Goal: Information Seeking & Learning: Learn about a topic

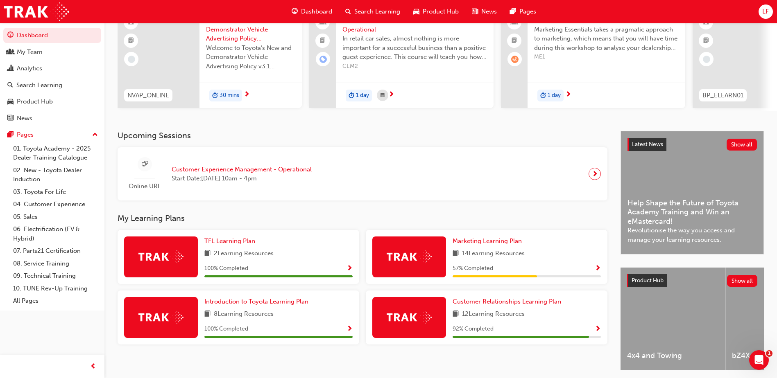
scroll to position [82, 0]
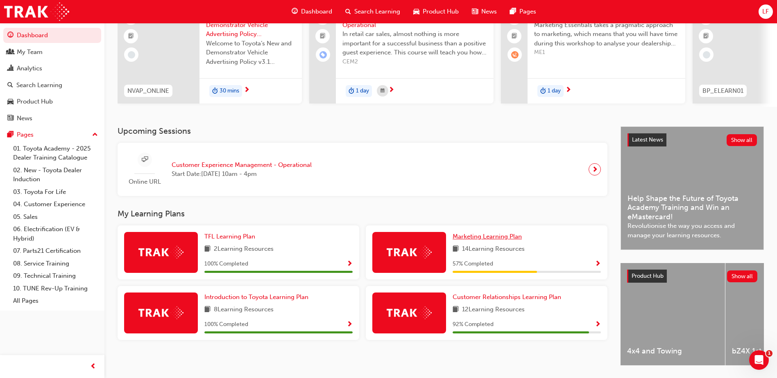
click at [495, 240] on span "Marketing Learning Plan" at bounding box center [486, 236] width 69 height 7
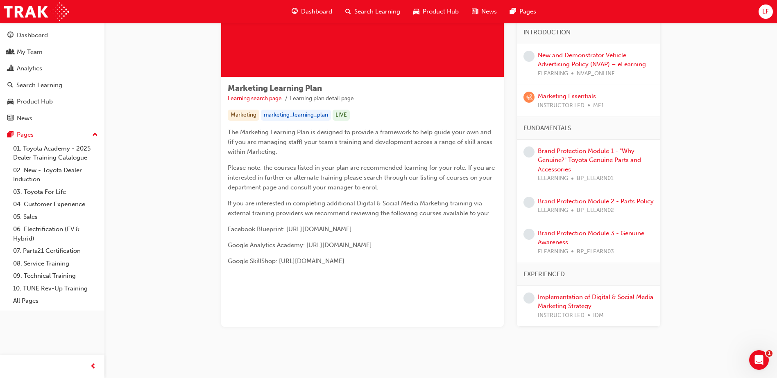
scroll to position [97, 0]
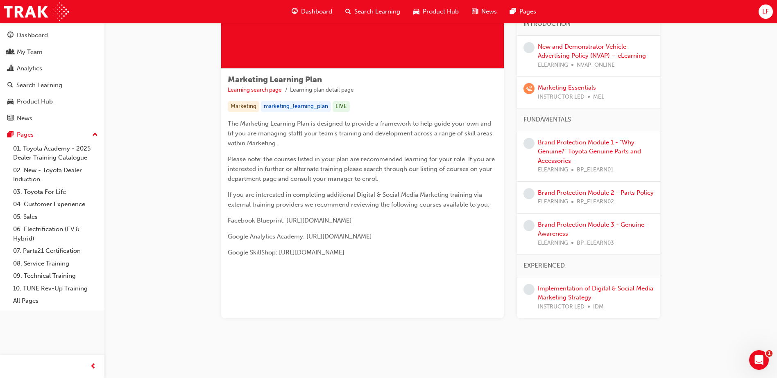
click at [570, 293] on div "Implementation of Digital & Social Media Marketing Strategy INSTRUCTOR LED IDM" at bounding box center [596, 298] width 116 height 28
click at [567, 288] on link "Implementation of Digital & Social Media Marketing Strategy" at bounding box center [595, 293] width 115 height 17
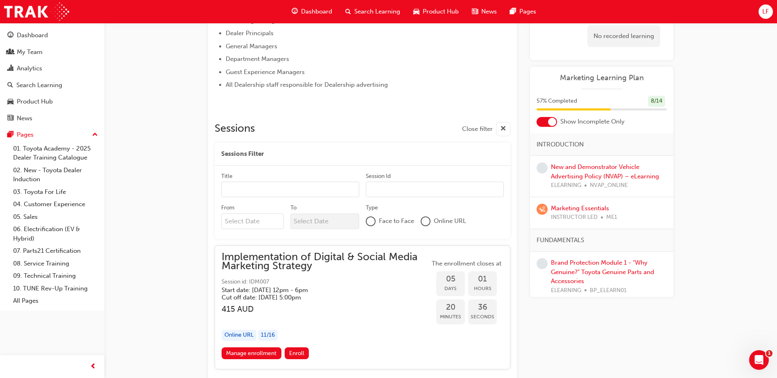
scroll to position [549, 0]
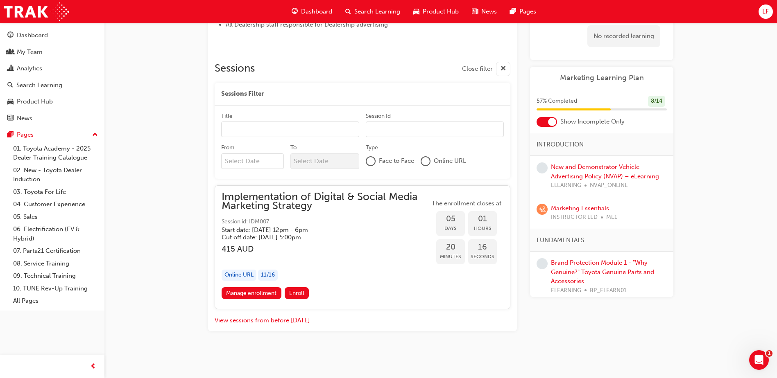
click at [268, 273] on div "11 / 16" at bounding box center [268, 275] width 20 height 11
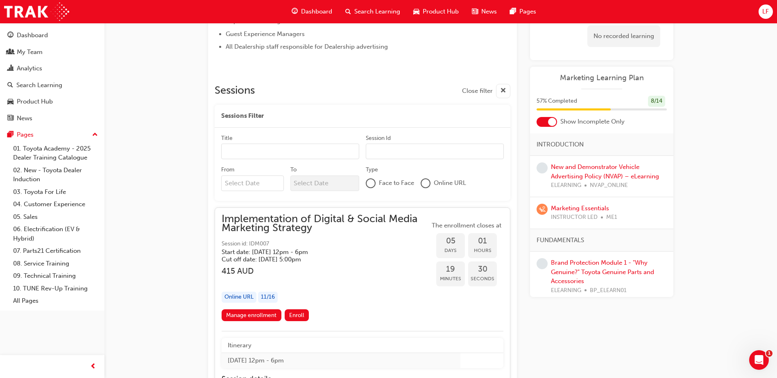
scroll to position [524, 0]
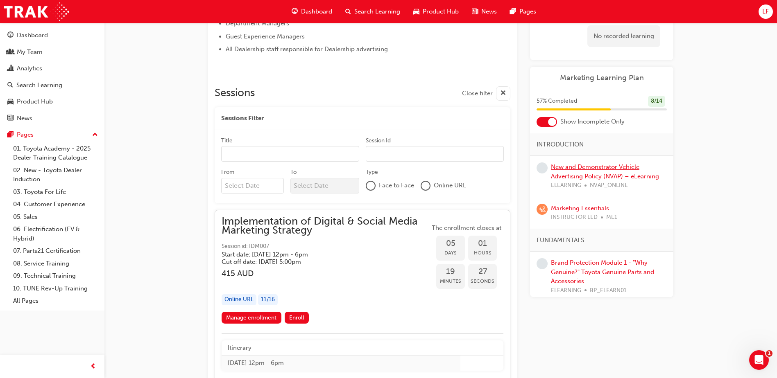
click at [576, 176] on link "New and Demonstrator Vehicle Advertising Policy (NVAP) – eLearning" at bounding box center [605, 171] width 108 height 17
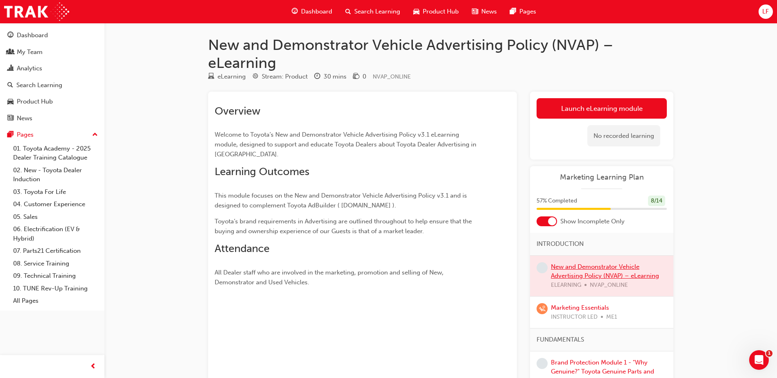
scroll to position [524, 0]
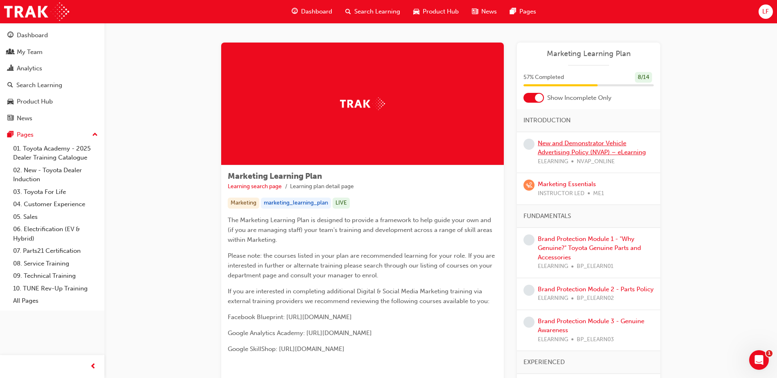
click at [568, 144] on link "New and Demonstrator Vehicle Advertising Policy (NVAP) – eLearning" at bounding box center [592, 148] width 108 height 17
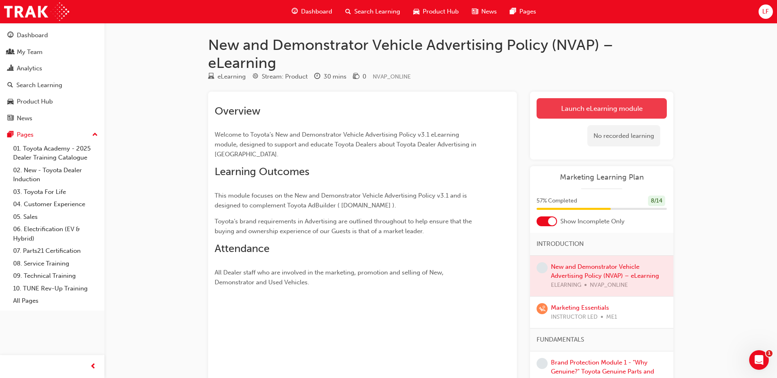
click at [574, 112] on link "Launch eLearning module" at bounding box center [601, 108] width 130 height 20
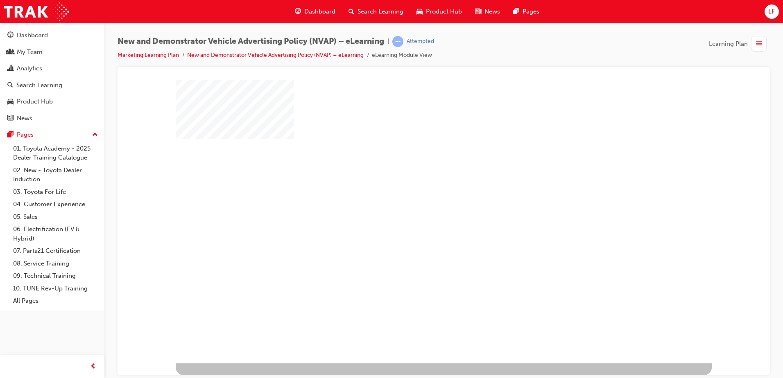
click at [421, 199] on div "play" at bounding box center [421, 199] width 0 height 0
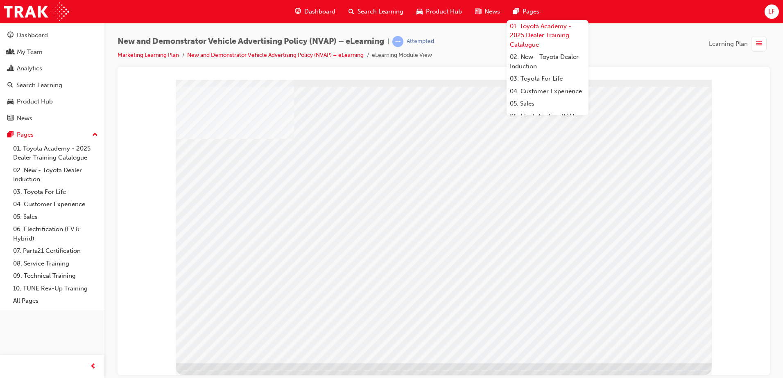
click at [572, 49] on link "01. Toyota Academy - 2025 Dealer Training Catalogue" at bounding box center [547, 35] width 82 height 31
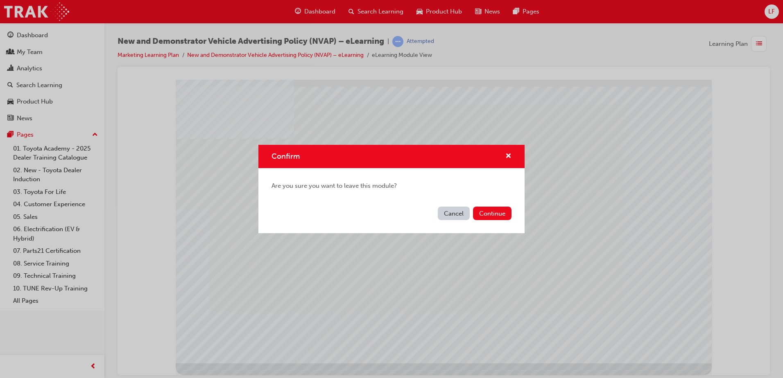
click at [511, 149] on div "Confirm" at bounding box center [391, 156] width 266 height 23
click at [508, 154] on span "cross-icon" at bounding box center [508, 156] width 6 height 7
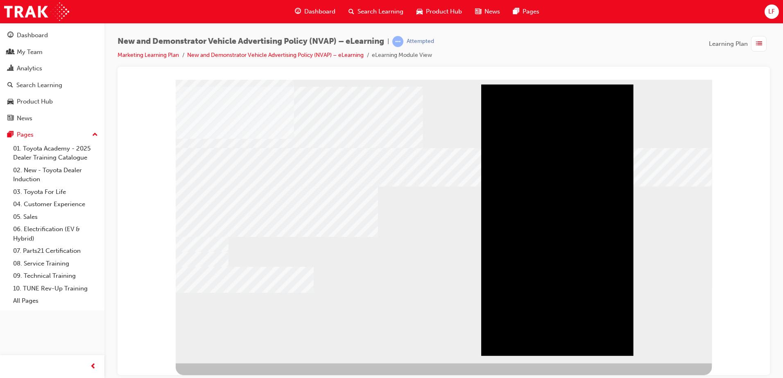
click at [560, 84] on div "Play" at bounding box center [557, 84] width 152 height 0
click at [556, 222] on div "Video" at bounding box center [557, 219] width 152 height 271
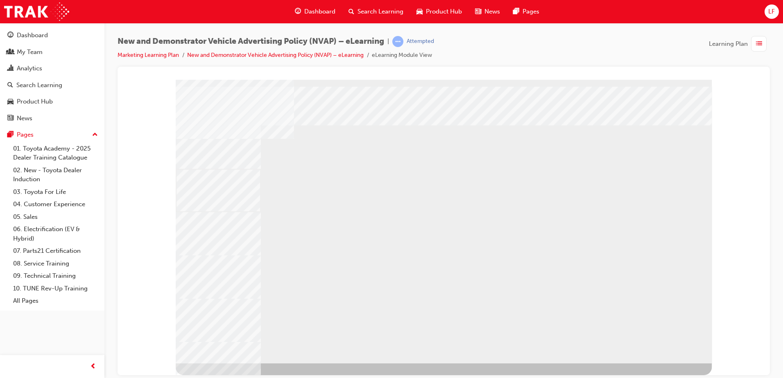
drag, startPoint x: 355, startPoint y: 278, endPoint x: 346, endPoint y: 278, distance: 9.0
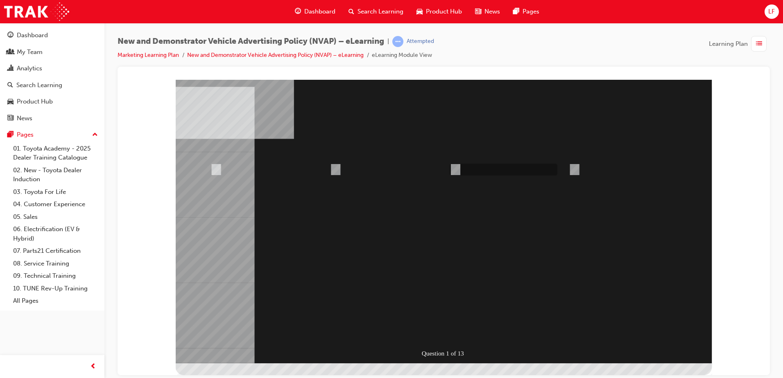
radio input "true"
click at [440, 337] on div at bounding box center [444, 221] width 536 height 284
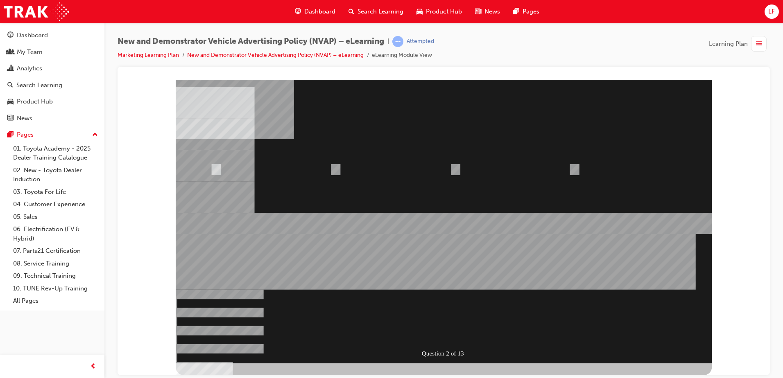
radio input "true"
click at [420, 277] on div at bounding box center [444, 221] width 536 height 284
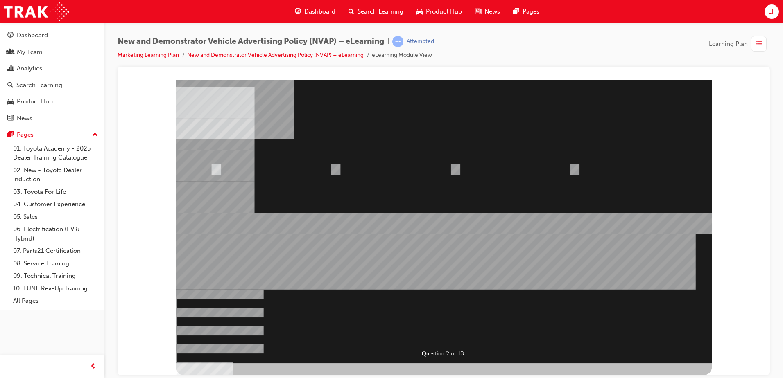
click at [489, 273] on div "Question 2 of 13" at bounding box center [444, 221] width 536 height 284
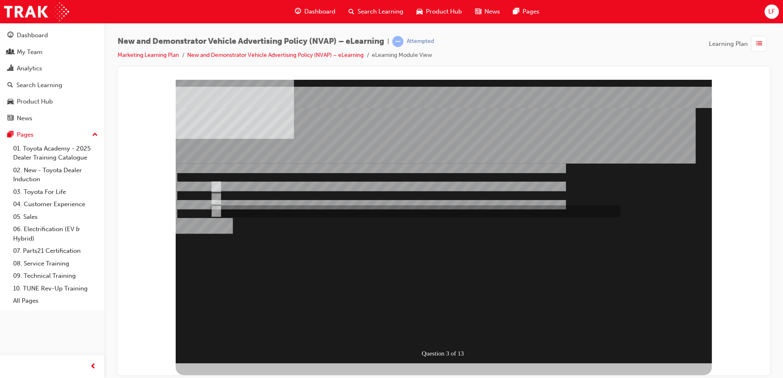
radio input "true"
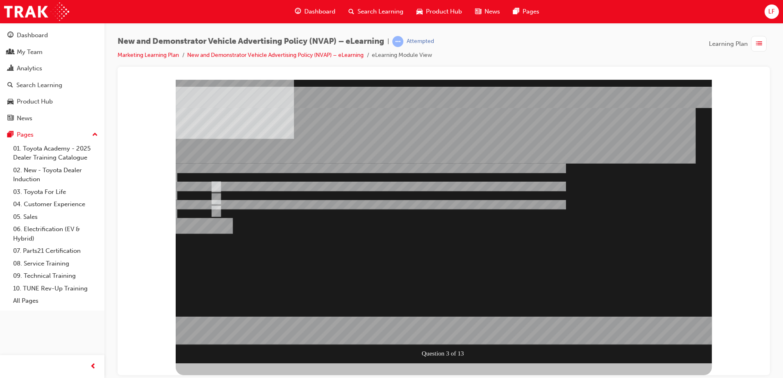
click at [442, 266] on div at bounding box center [444, 221] width 536 height 284
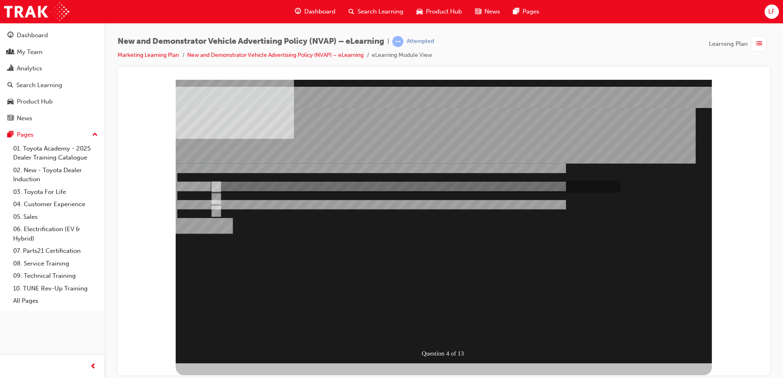
radio input "true"
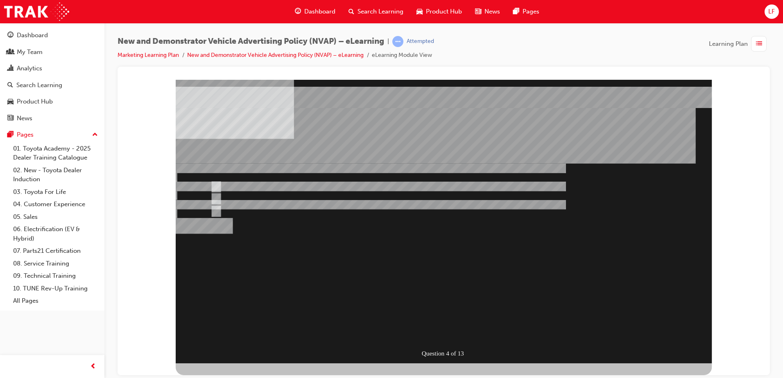
click at [406, 286] on div "" at bounding box center [444, 301] width 536 height 33
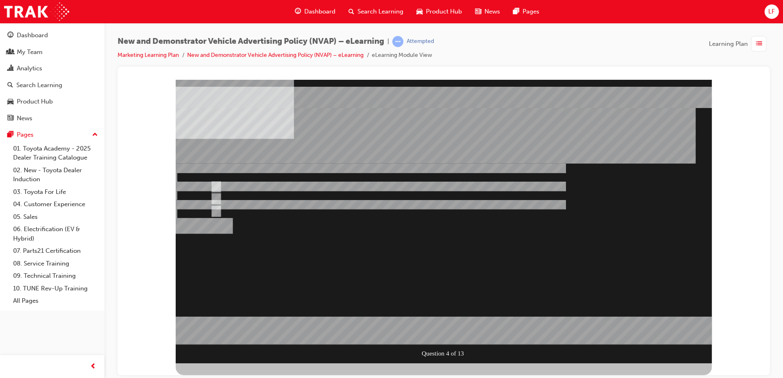
click at [416, 272] on div at bounding box center [444, 221] width 536 height 284
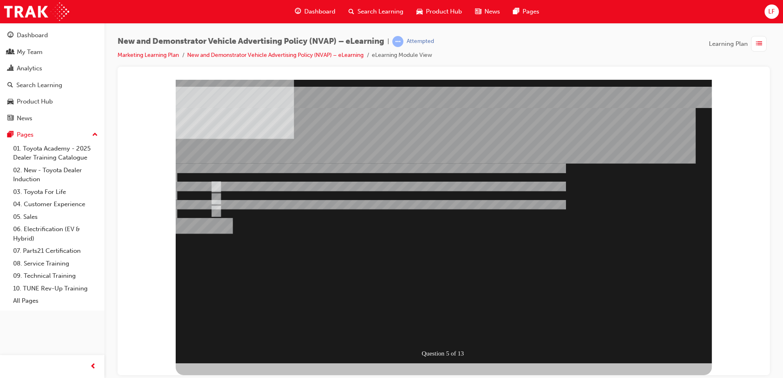
click at [440, 318] on div "" at bounding box center [444, 331] width 536 height 26
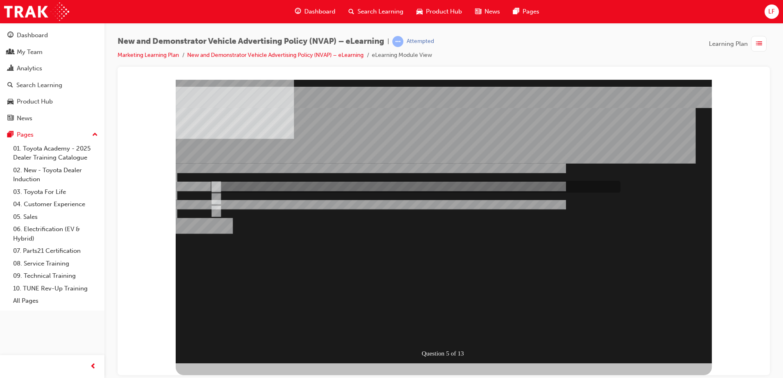
radio input "true"
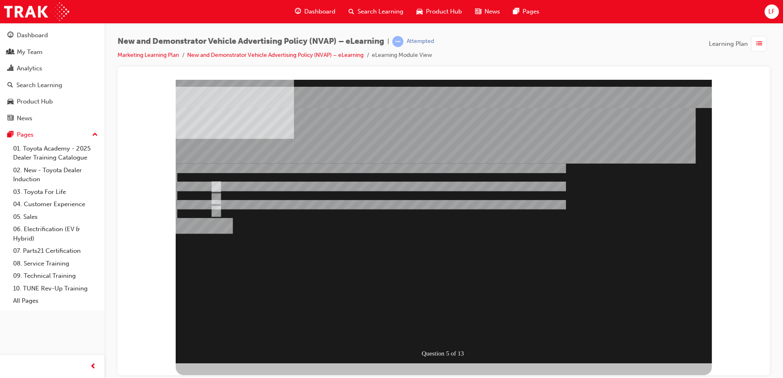
click at [391, 273] on div "Question 5 of 13" at bounding box center [444, 221] width 536 height 284
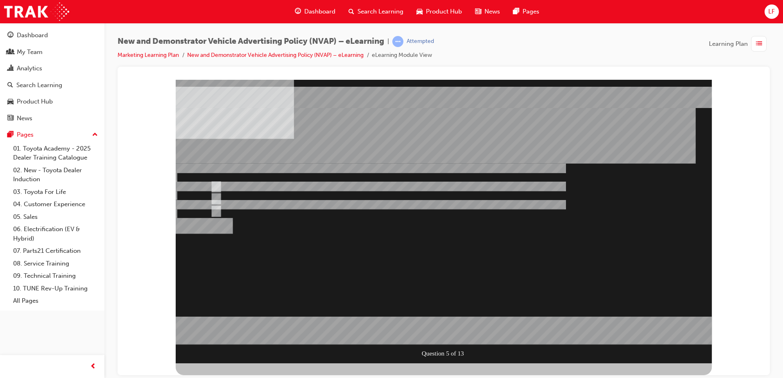
click at [428, 267] on div at bounding box center [444, 221] width 536 height 284
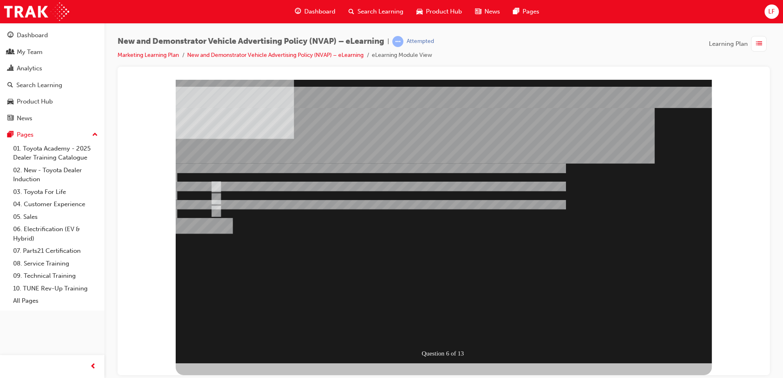
click at [350, 264] on div "Question 6 of 13" at bounding box center [444, 221] width 536 height 284
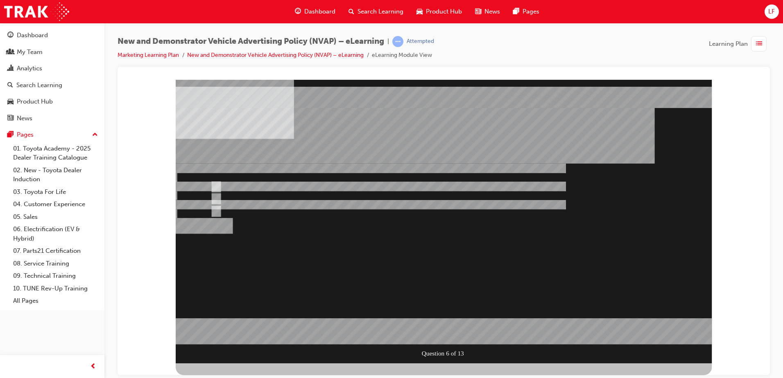
click at [214, 210] on div at bounding box center [444, 221] width 536 height 284
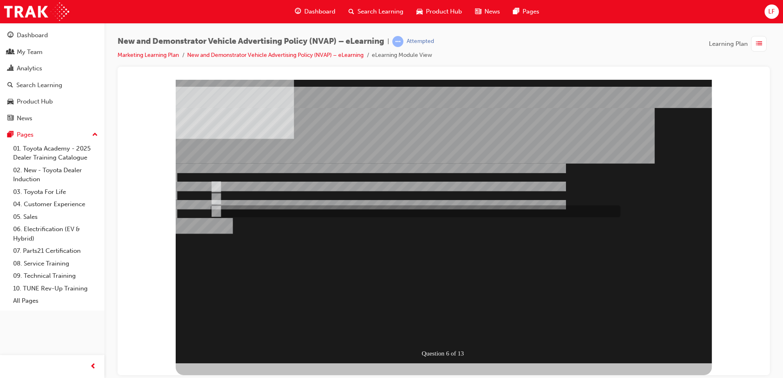
radio input "false"
radio input "true"
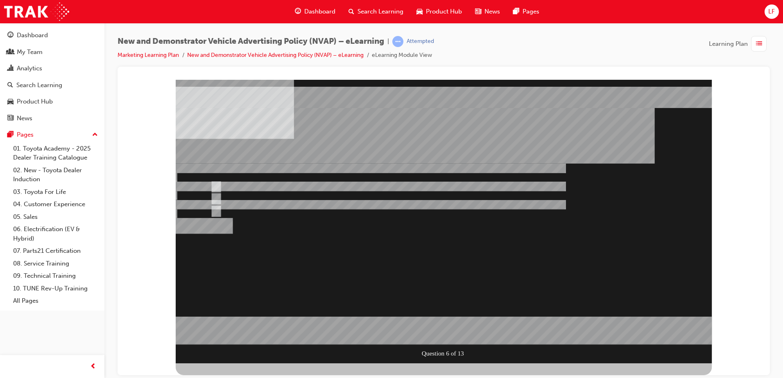
click at [445, 328] on div at bounding box center [444, 221] width 536 height 284
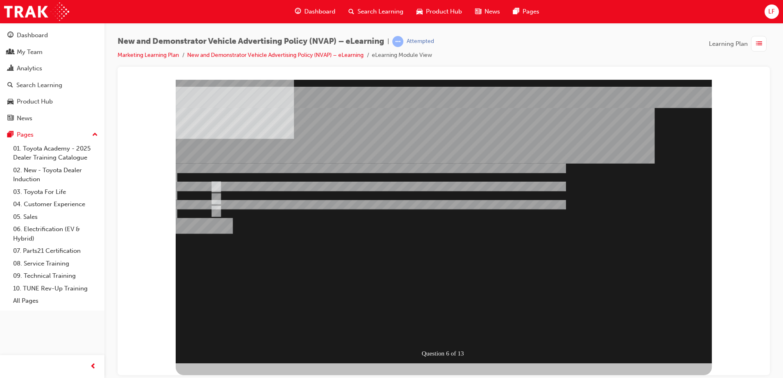
click at [412, 257] on div "Question 6 of 13" at bounding box center [444, 221] width 536 height 284
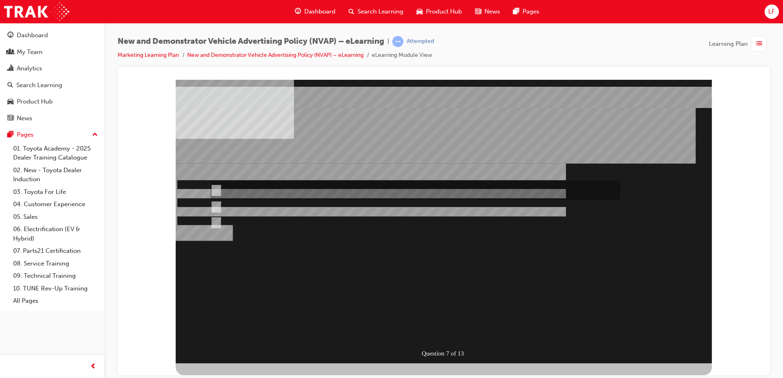
radio input "true"
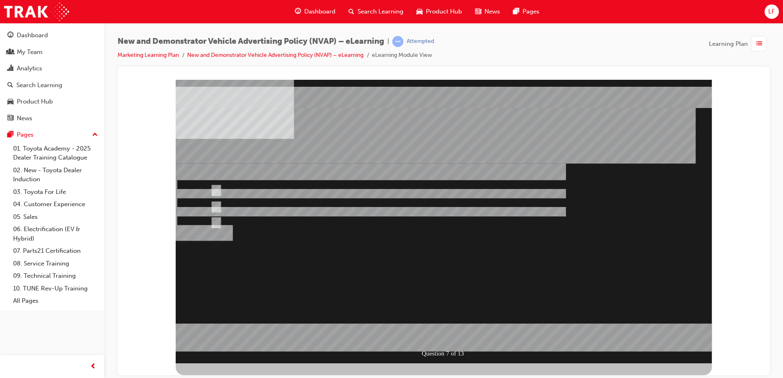
click at [370, 268] on div at bounding box center [444, 221] width 536 height 284
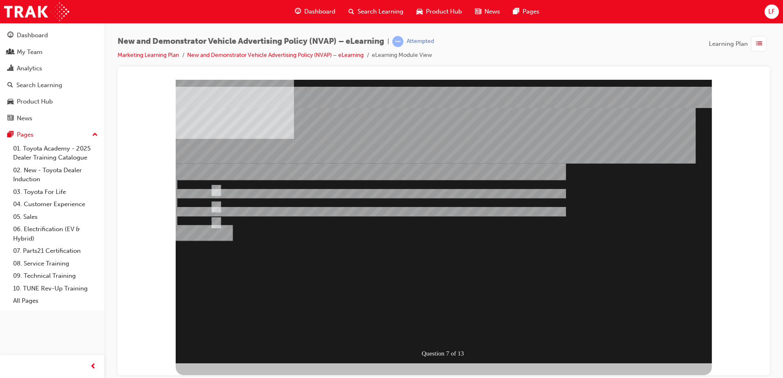
click at [370, 268] on div "Question 7 of 13" at bounding box center [444, 221] width 536 height 284
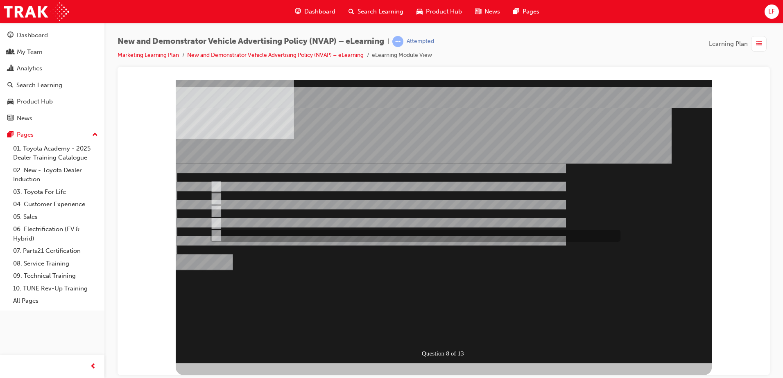
checkbox input "true"
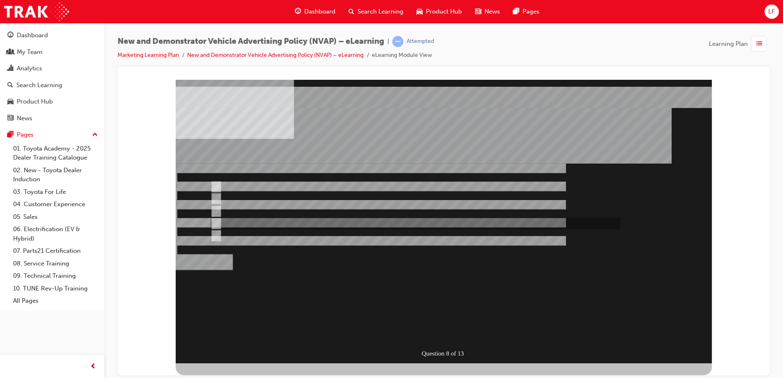
checkbox input "true"
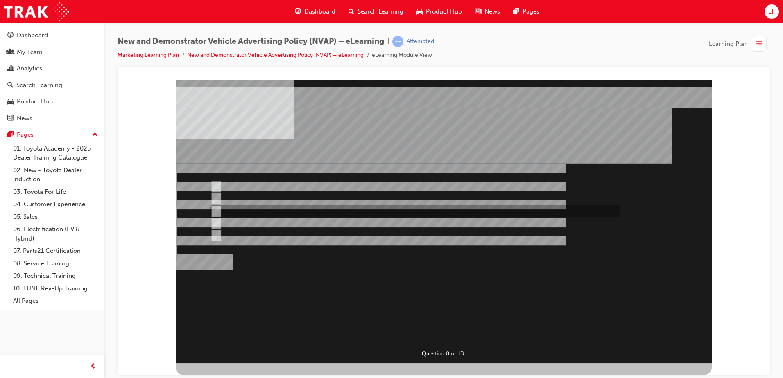
checkbox input "true"
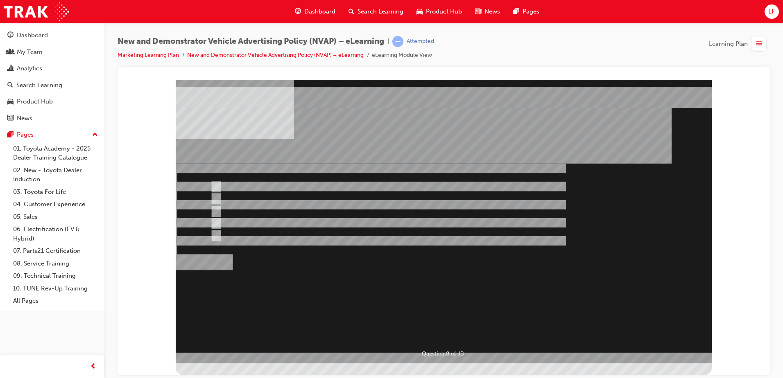
click at [429, 238] on div at bounding box center [444, 221] width 536 height 284
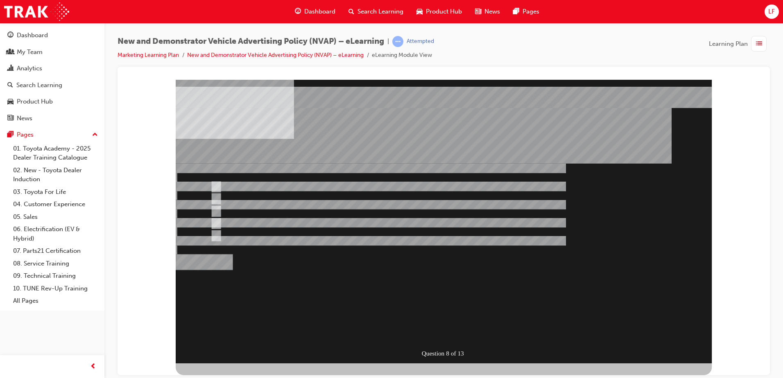
click at [358, 263] on div "Question 8 of 13" at bounding box center [444, 221] width 536 height 284
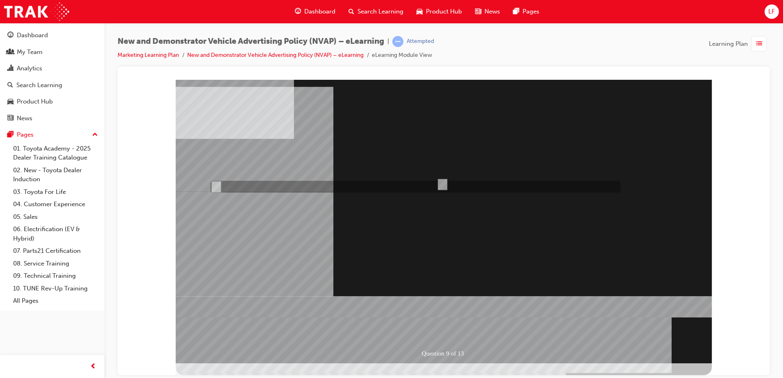
radio input "true"
click at [312, 318] on div at bounding box center [444, 221] width 536 height 284
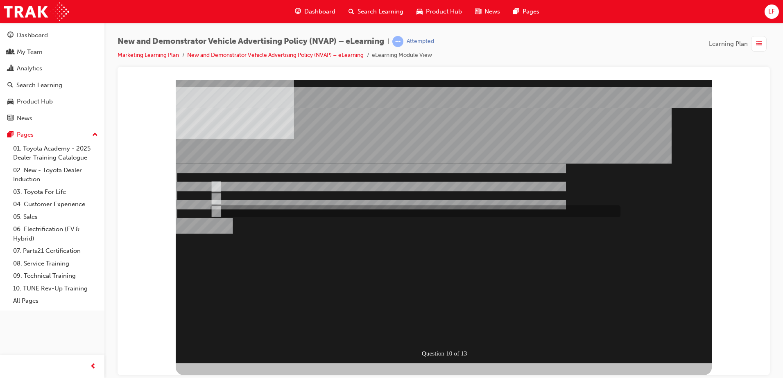
radio input "true"
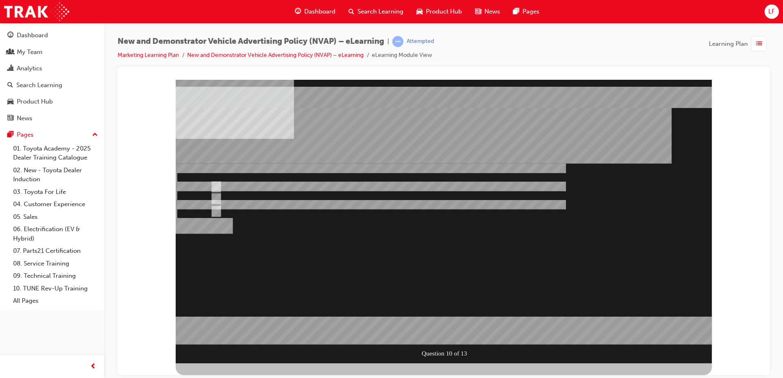
click at [263, 284] on div at bounding box center [444, 221] width 536 height 284
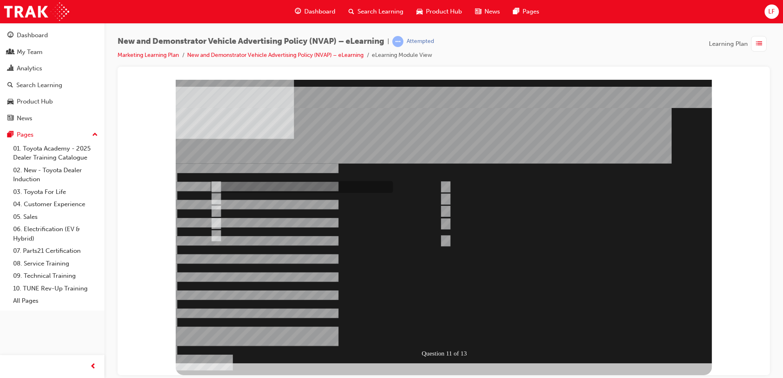
checkbox input "true"
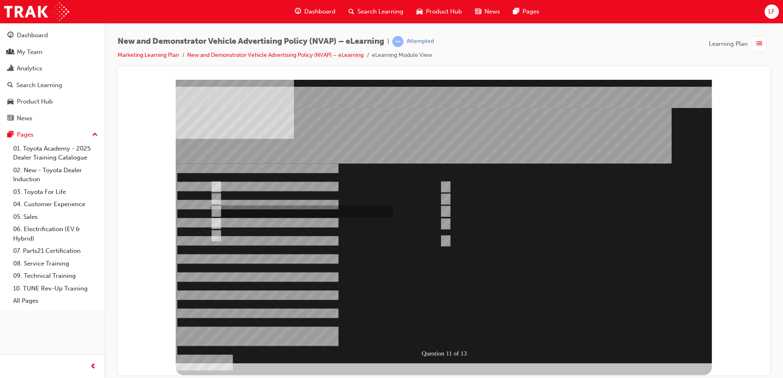
checkbox input "false"
checkbox input "true"
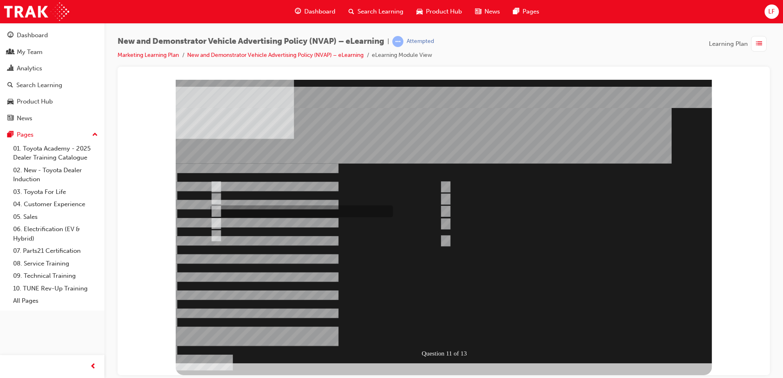
checkbox input "true"
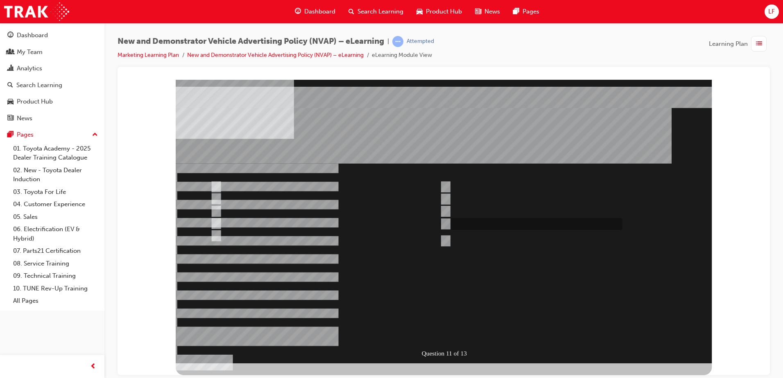
checkbox input "true"
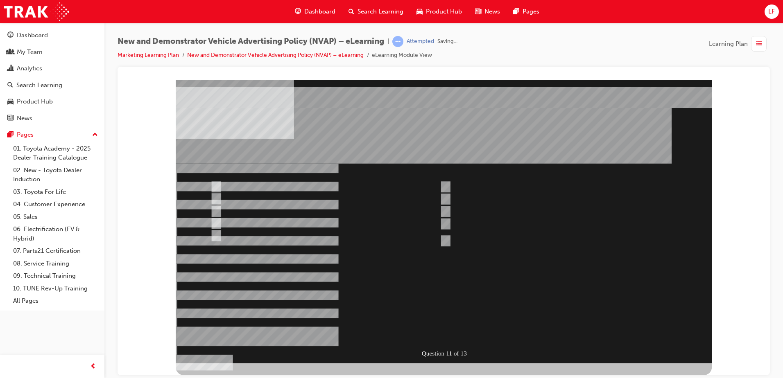
click at [372, 260] on div at bounding box center [444, 221] width 536 height 284
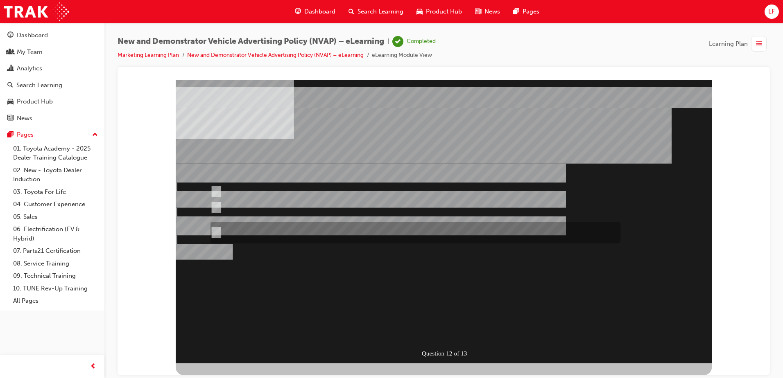
radio input "true"
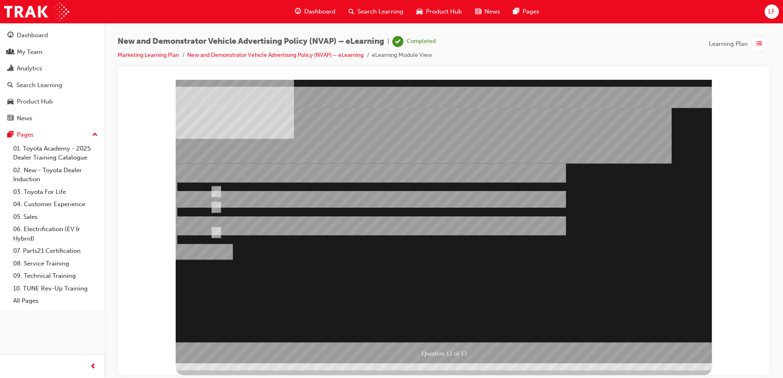
click at [261, 258] on div at bounding box center [444, 221] width 536 height 284
